Goal: Transaction & Acquisition: Book appointment/travel/reservation

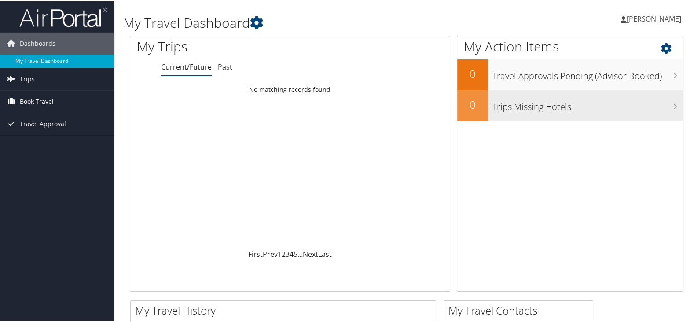
click at [37, 103] on span "Book Travel" at bounding box center [37, 100] width 34 height 22
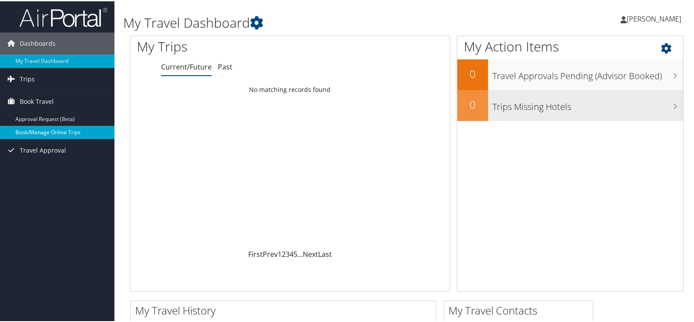
click at [48, 131] on link "Book/Manage Online Trips" at bounding box center [57, 131] width 114 height 13
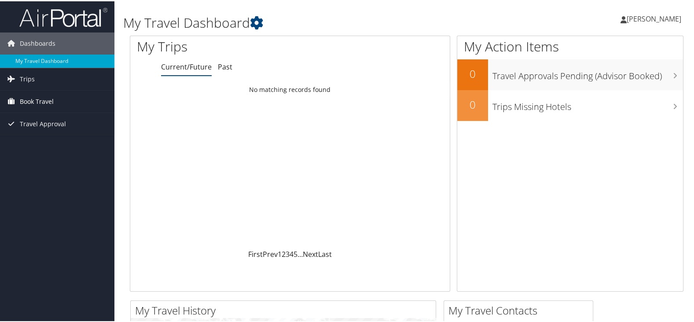
click at [44, 96] on span "Book Travel" at bounding box center [37, 100] width 34 height 22
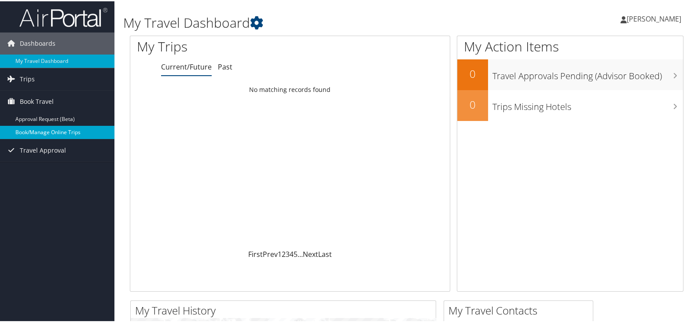
click at [33, 129] on link "Book/Manage Online Trips" at bounding box center [57, 131] width 114 height 13
click at [52, 129] on link "Book/Manage Online Trips" at bounding box center [57, 131] width 114 height 13
click at [28, 125] on link "Book/Manage Online Trips" at bounding box center [57, 131] width 114 height 13
click at [48, 129] on link "Book/Manage Online Trips" at bounding box center [57, 131] width 114 height 13
